Goal: Task Accomplishment & Management: Manage account settings

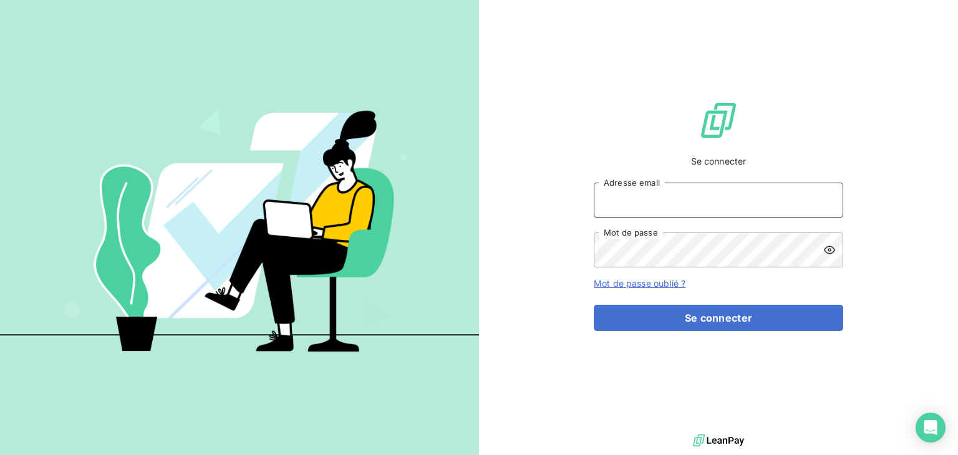
type input "s.fattar@anett.fr"
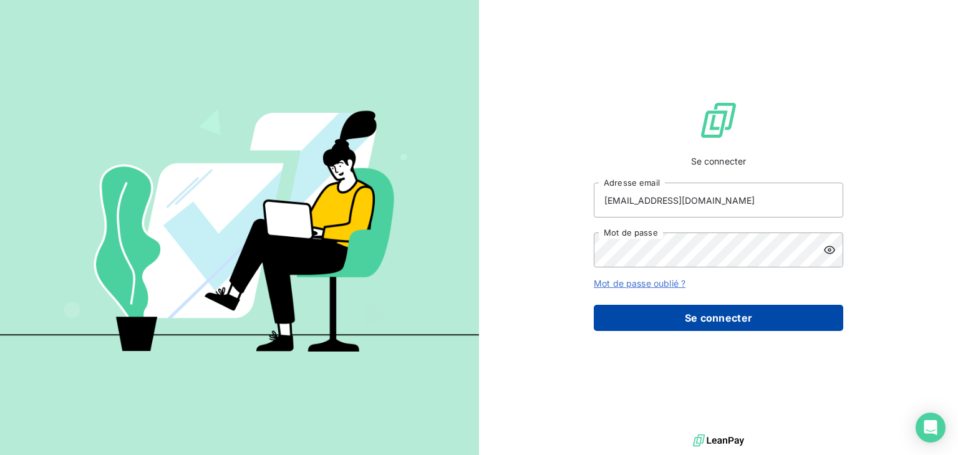
click at [735, 330] on button "Se connecter" at bounding box center [719, 318] width 250 height 26
